Goal: Use online tool/utility: Use online tool/utility

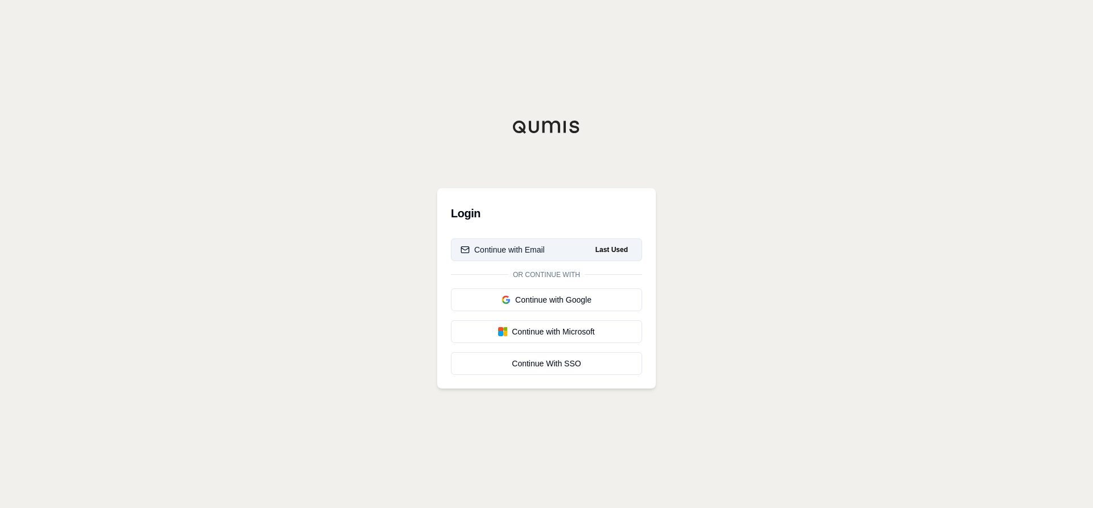
click at [535, 251] on div "Continue with Email" at bounding box center [503, 249] width 84 height 11
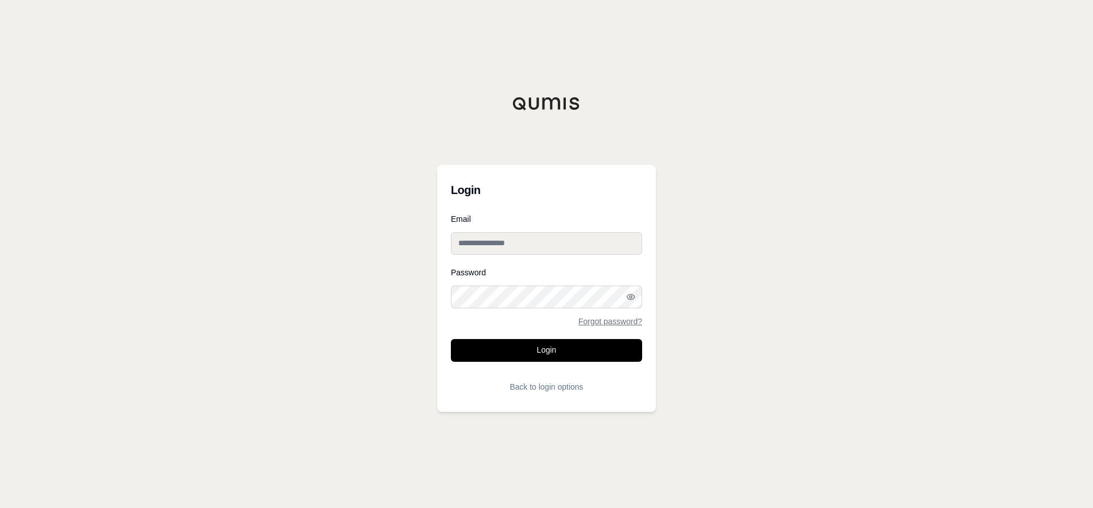
type input "**********"
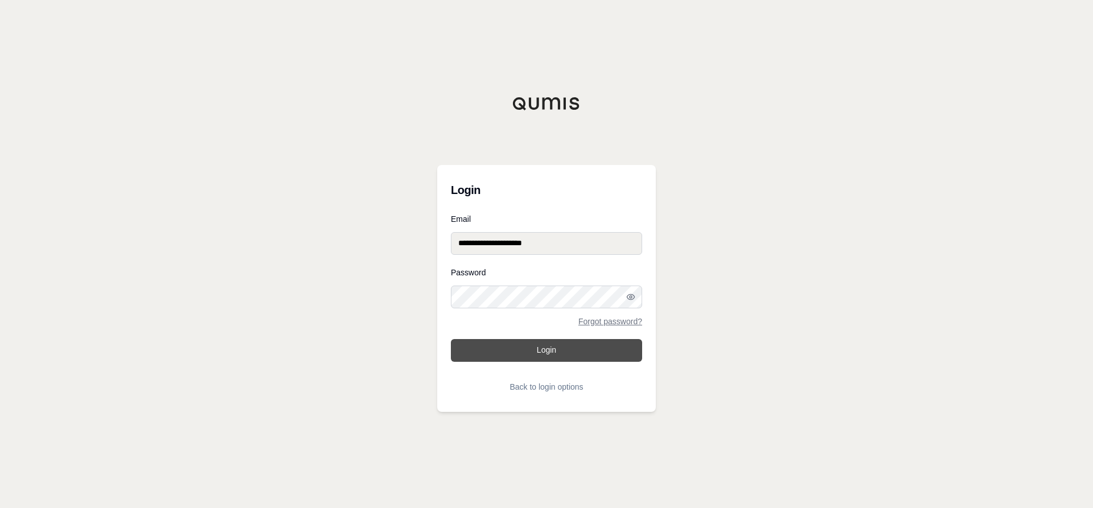
click at [544, 351] on button "Login" at bounding box center [546, 350] width 191 height 23
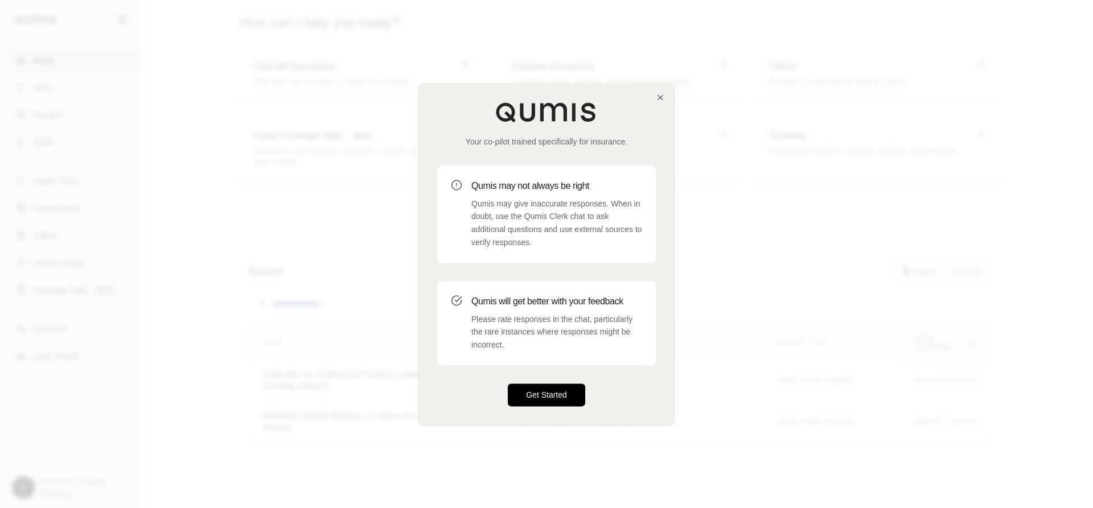
click at [545, 399] on button "Get Started" at bounding box center [546, 395] width 77 height 23
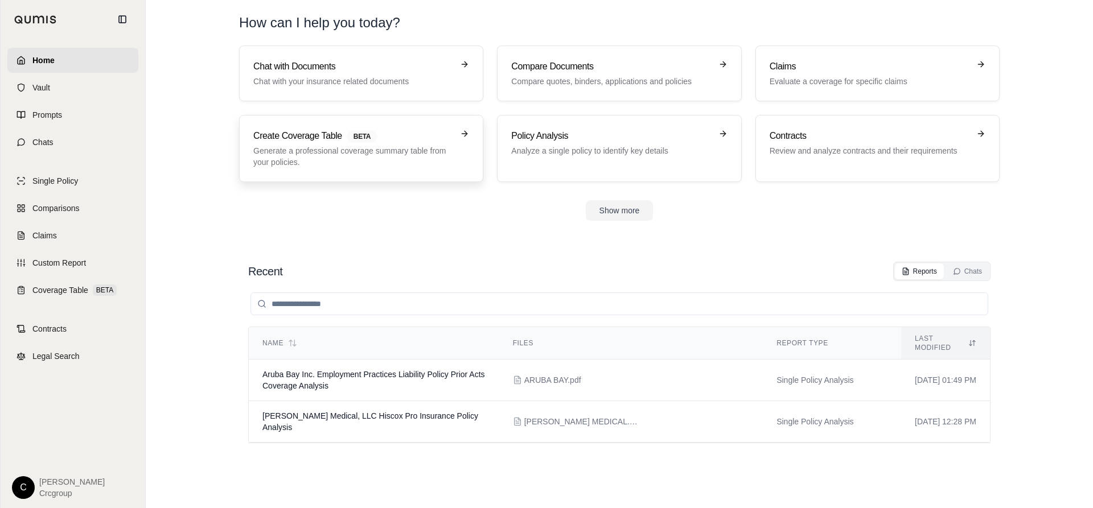
click at [343, 150] on p "Generate a professional coverage summary table from your policies." at bounding box center [353, 156] width 200 height 23
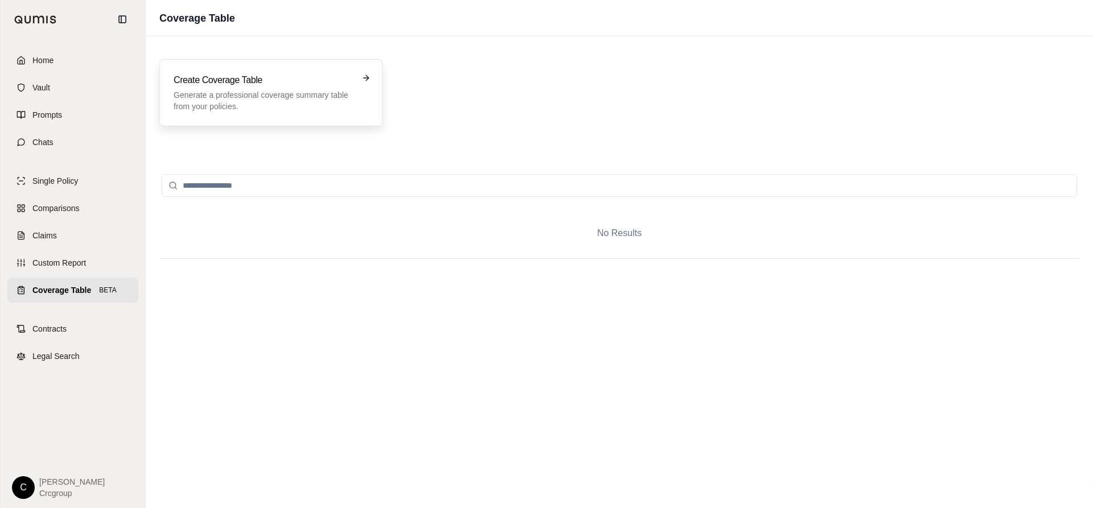
click at [294, 100] on p "Generate a professional coverage summary table from your policies." at bounding box center [263, 100] width 179 height 23
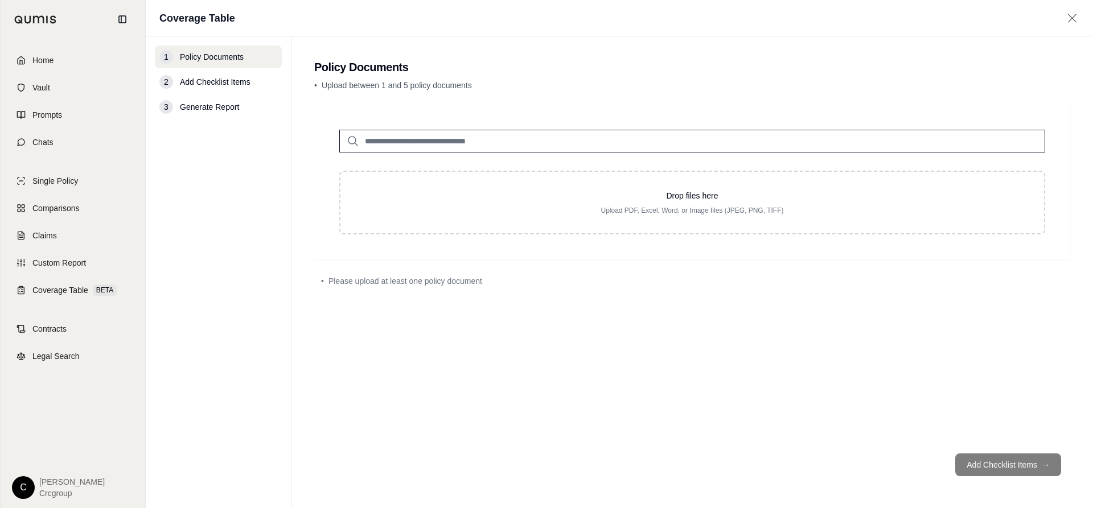
click at [211, 83] on span "Add Checklist Items" at bounding box center [215, 81] width 71 height 11
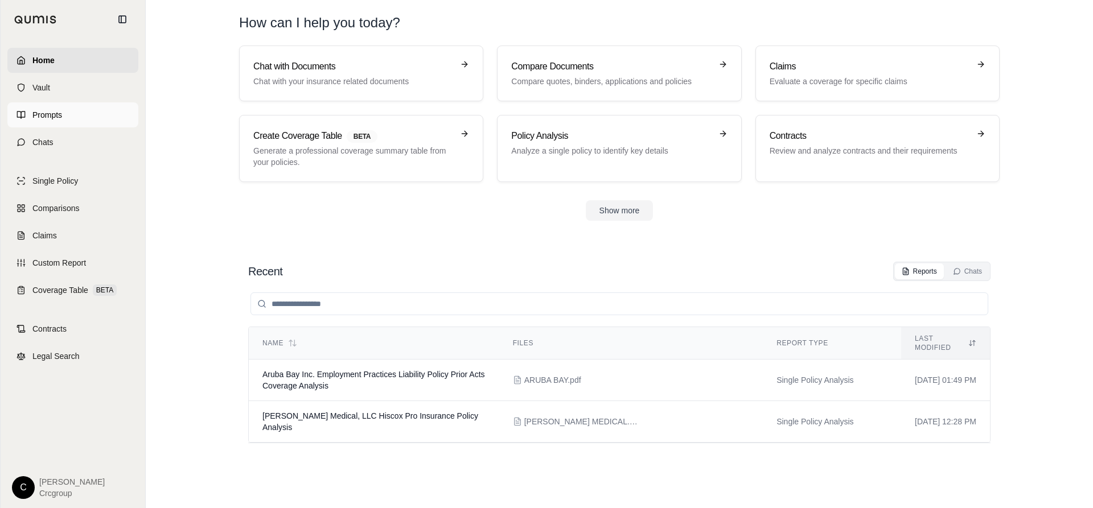
click at [52, 109] on link "Prompts" at bounding box center [72, 114] width 131 height 25
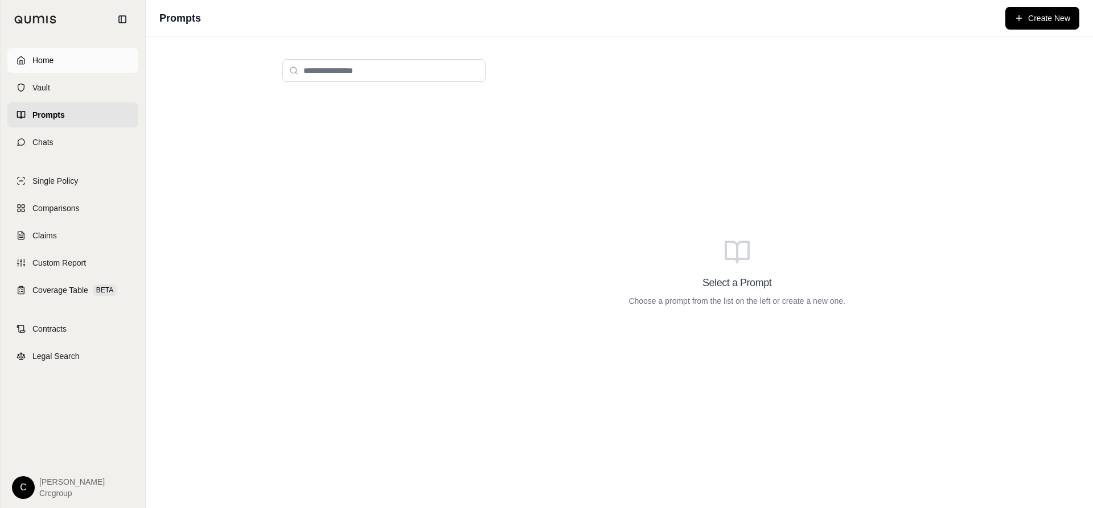
click at [35, 60] on span "Home" at bounding box center [42, 60] width 21 height 11
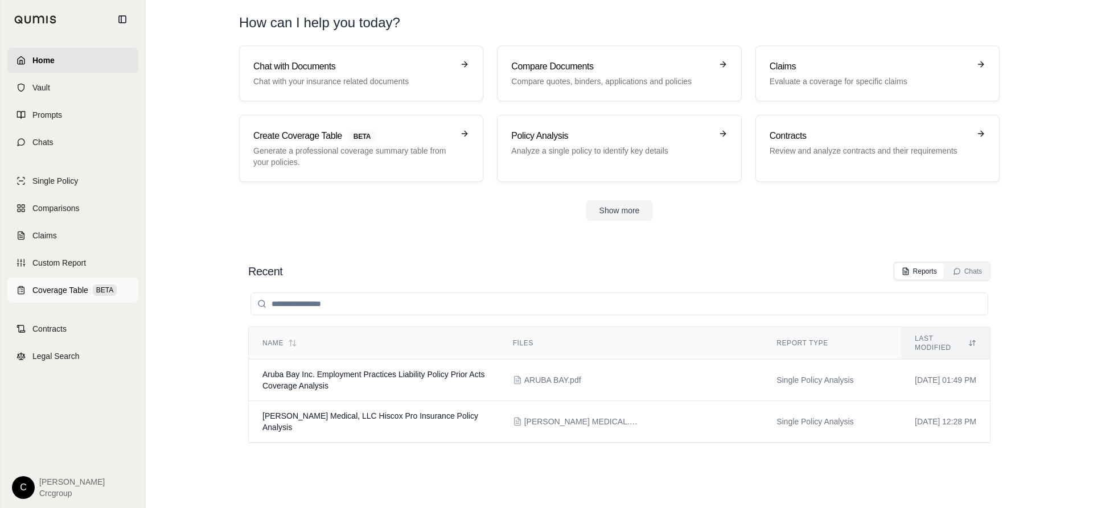
click at [56, 293] on span "Coverage Table" at bounding box center [60, 290] width 56 height 11
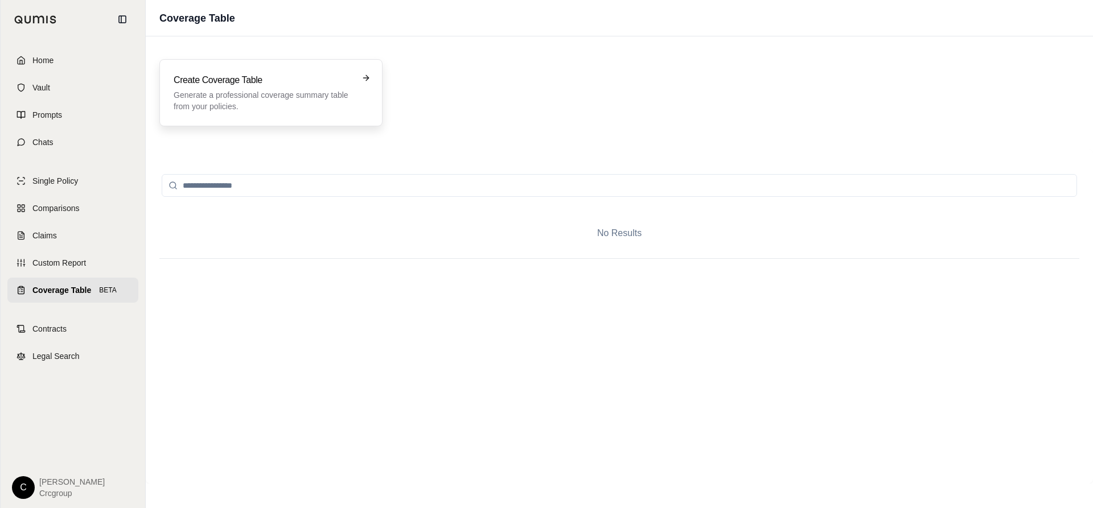
click at [275, 93] on p "Generate a professional coverage summary table from your policies." at bounding box center [263, 100] width 179 height 23
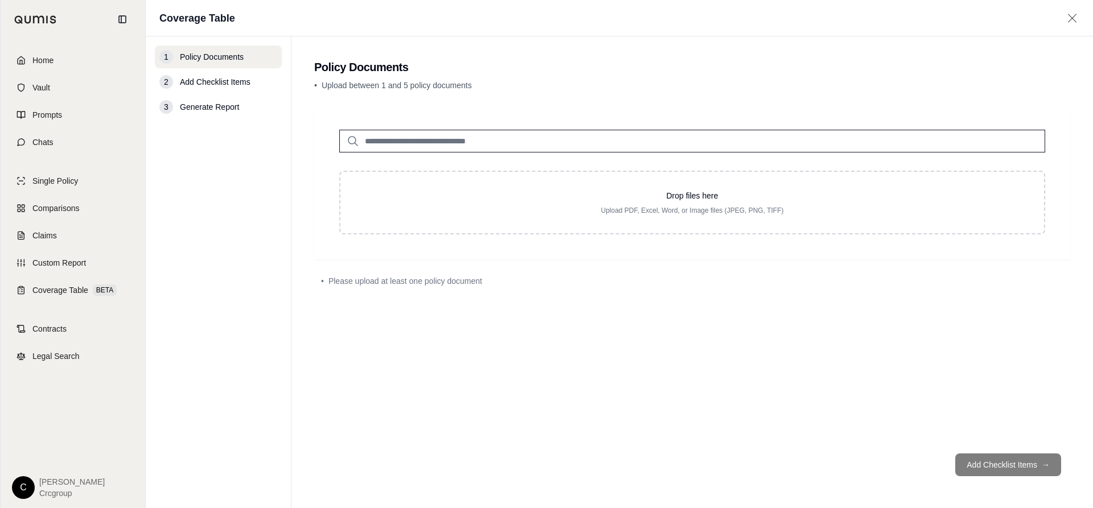
click at [164, 82] on div "2" at bounding box center [166, 82] width 14 height 14
click at [203, 81] on span "Add Checklist Items" at bounding box center [215, 81] width 71 height 11
click at [38, 116] on span "Prompts" at bounding box center [47, 114] width 30 height 11
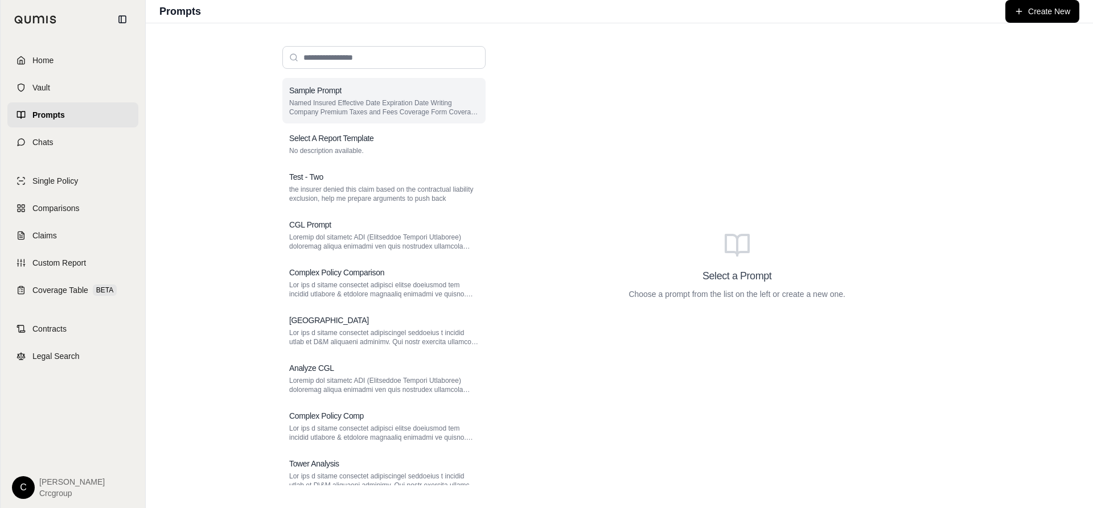
click at [336, 99] on p "Named Insured Effective Date Expiration Date Writing Company Premium Taxes and …" at bounding box center [384, 108] width 190 height 18
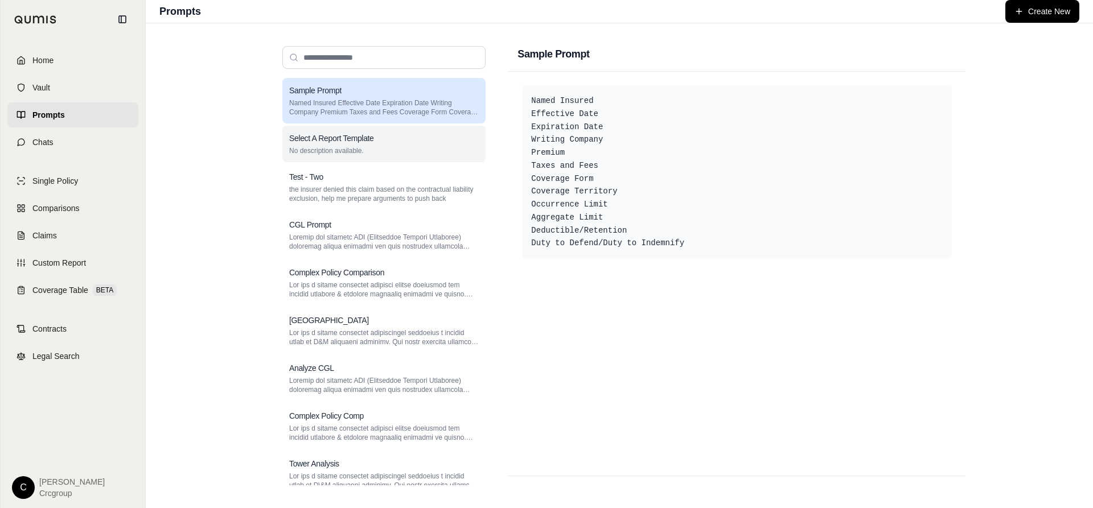
click at [334, 149] on p "No description available." at bounding box center [384, 150] width 190 height 9
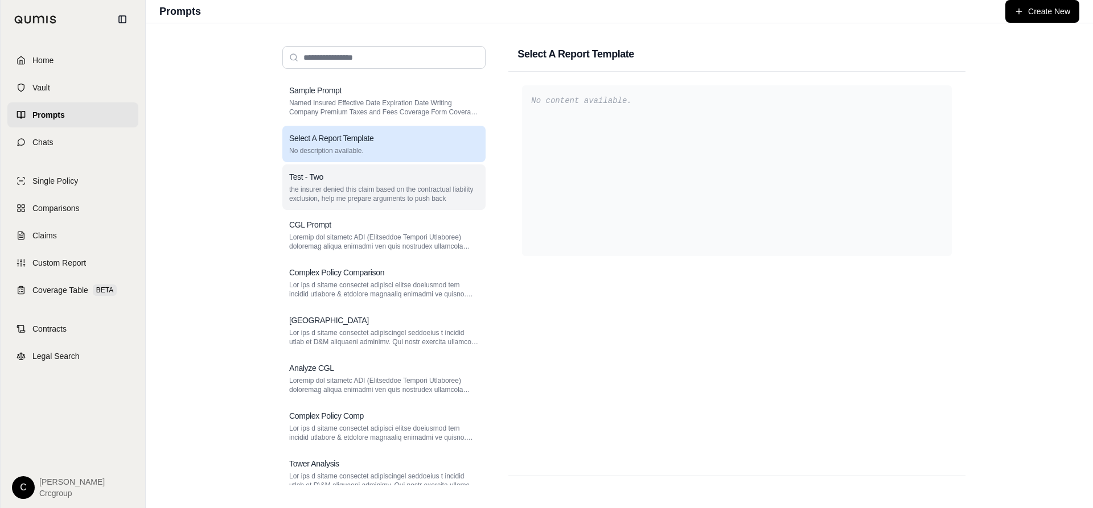
click at [325, 182] on div "Test - Two" at bounding box center [384, 176] width 190 height 11
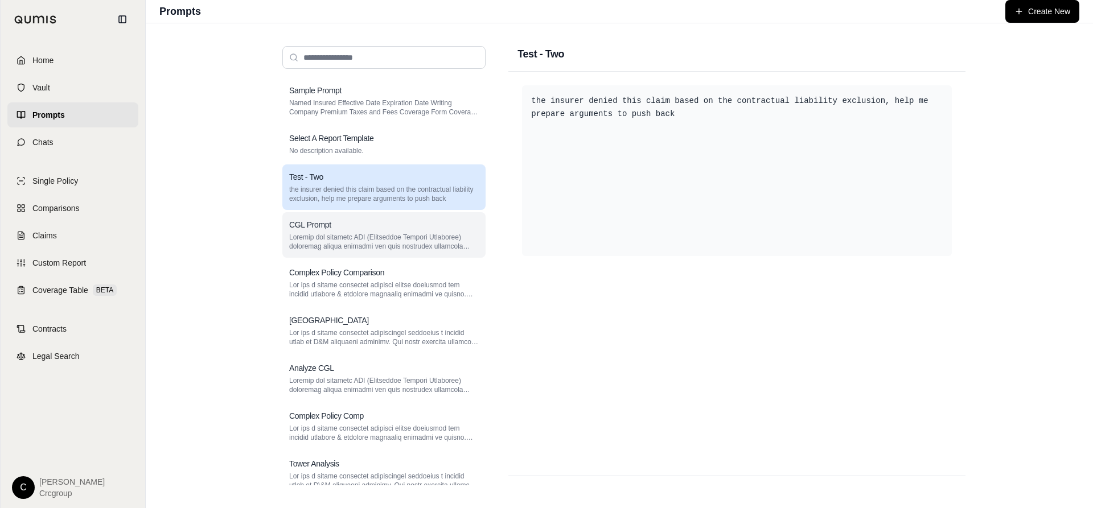
click at [323, 225] on h3 "CGL Prompt" at bounding box center [310, 224] width 42 height 11
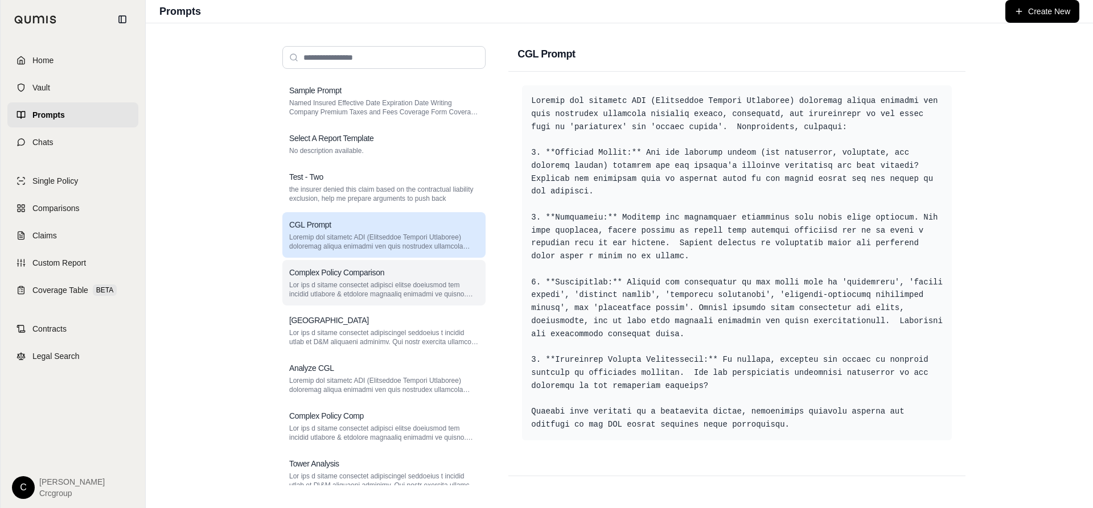
click at [325, 274] on h3 "Complex Policy Comparison" at bounding box center [336, 272] width 95 height 11
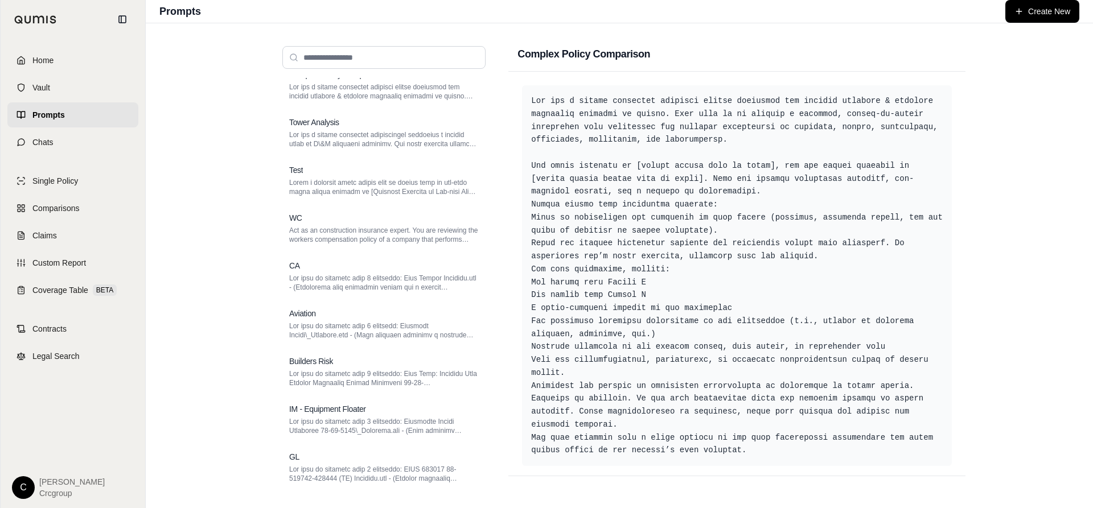
scroll to position [633, 0]
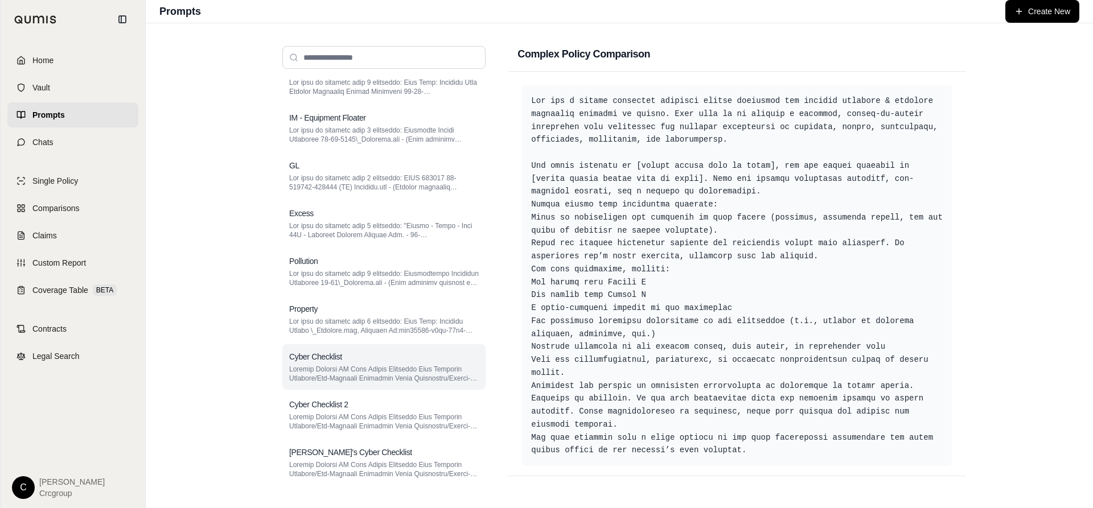
click at [344, 366] on p at bounding box center [384, 374] width 190 height 18
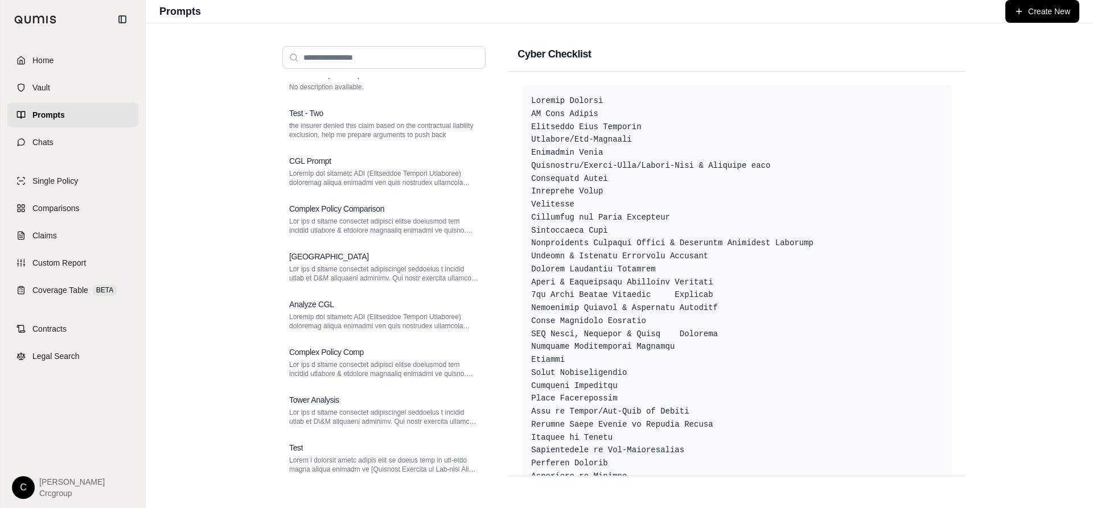
scroll to position [0, 0]
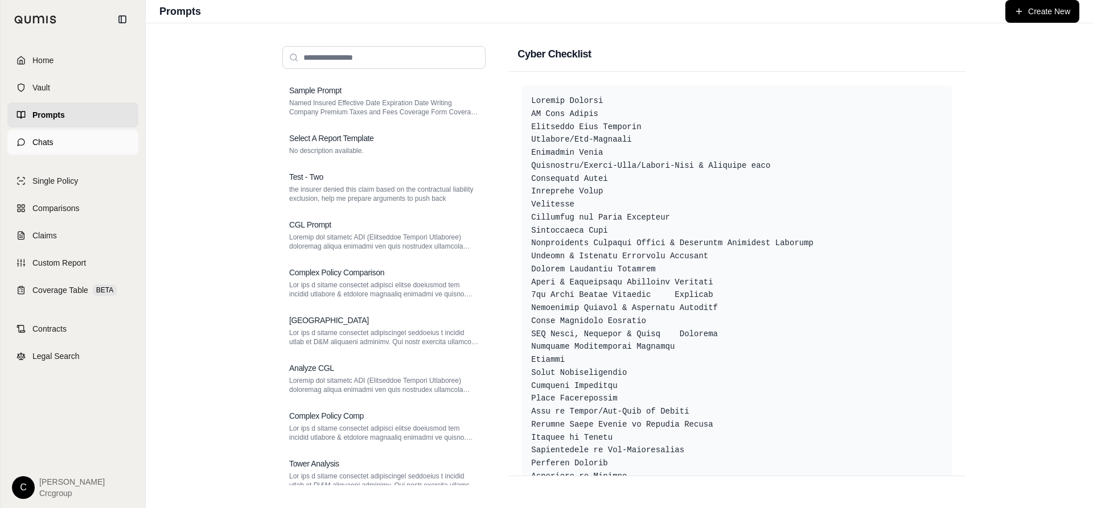
click at [50, 137] on span "Chats" at bounding box center [42, 142] width 21 height 11
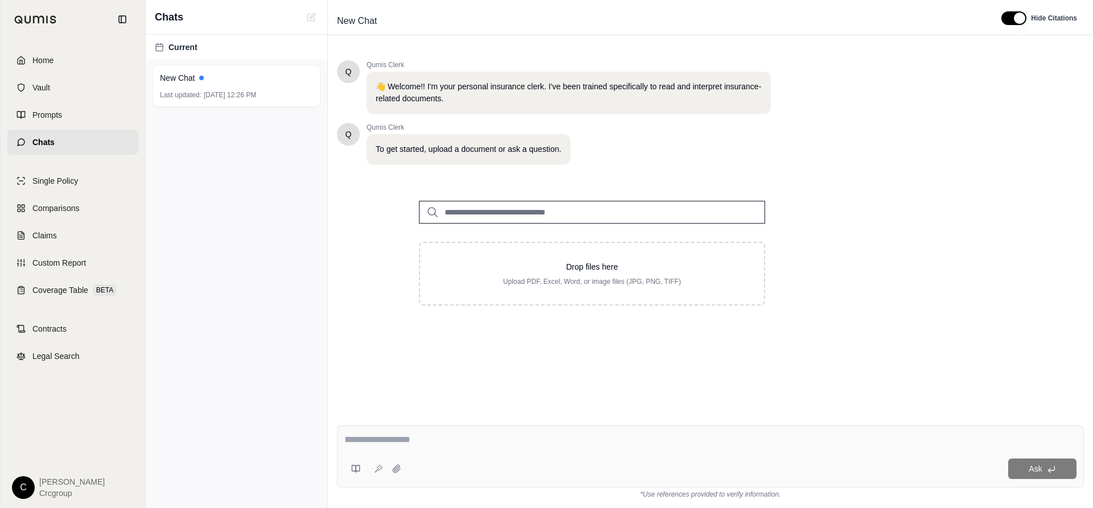
click at [403, 438] on textarea at bounding box center [710, 440] width 732 height 14
click at [354, 470] on icon at bounding box center [355, 469] width 9 height 9
drag, startPoint x: 376, startPoint y: 137, endPoint x: 596, endPoint y: 18, distance: 249.7
click at [596, 18] on div "New Chat" at bounding box center [660, 21] width 655 height 18
click at [355, 470] on icon at bounding box center [355, 469] width 9 height 9
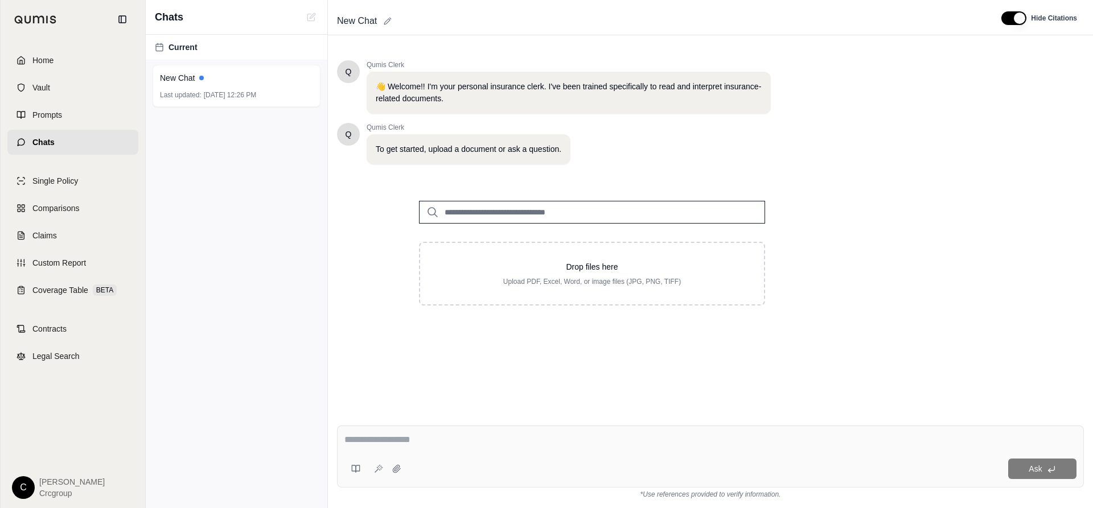
click at [981, 308] on div "Q Qumis Clerk 👋 Welcome!! I'm your personal insurance clerk. I've been trained …" at bounding box center [710, 229] width 747 height 356
click at [37, 58] on span "Home" at bounding box center [42, 60] width 21 height 11
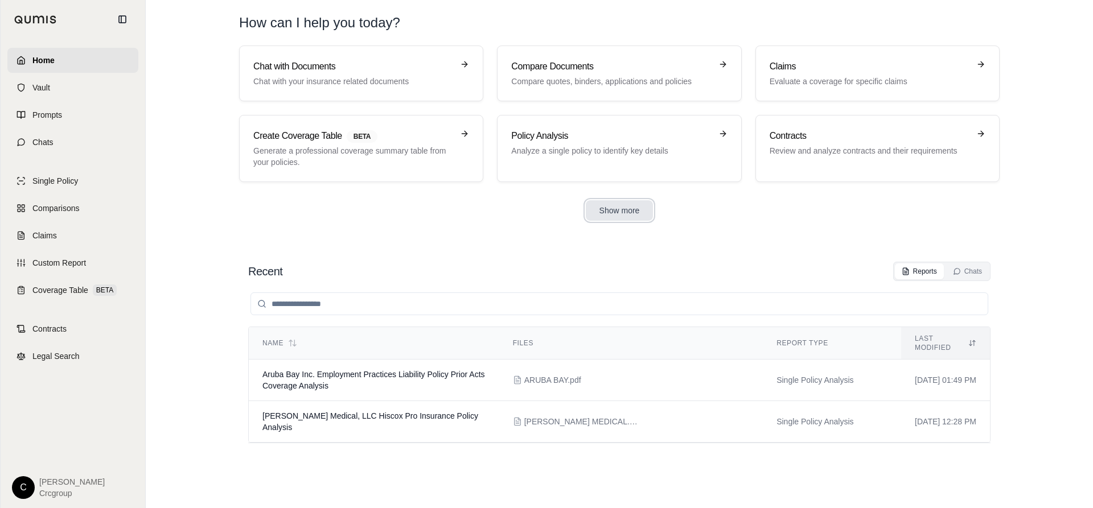
click at [625, 208] on button "Show more" at bounding box center [620, 210] width 68 height 20
